Goal: Navigation & Orientation: Go to known website

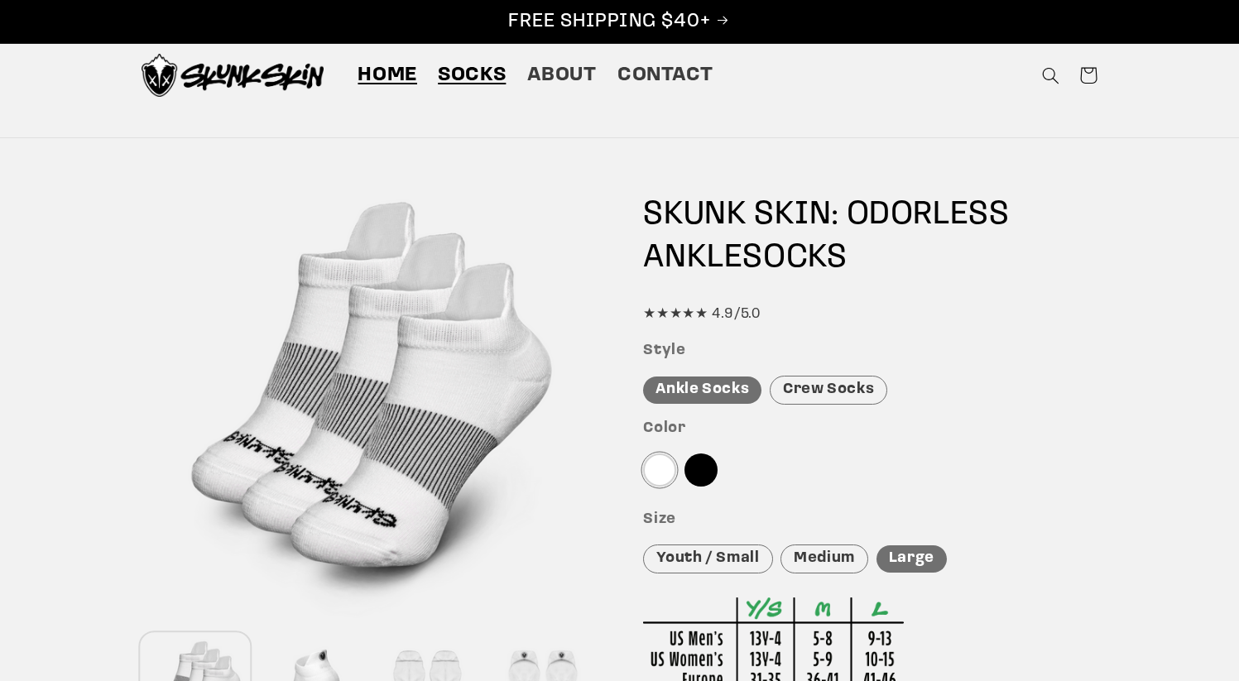
click at [397, 87] on span "Home" at bounding box center [387, 76] width 60 height 26
